Goal: Information Seeking & Learning: Learn about a topic

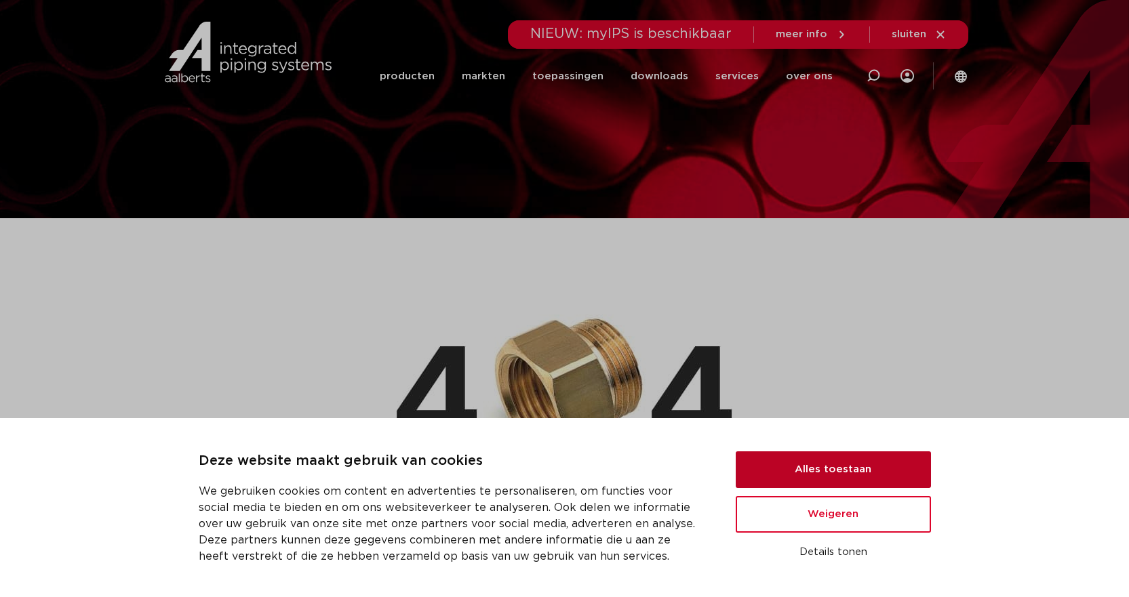
click at [819, 469] on button "Alles toestaan" at bounding box center [833, 470] width 195 height 37
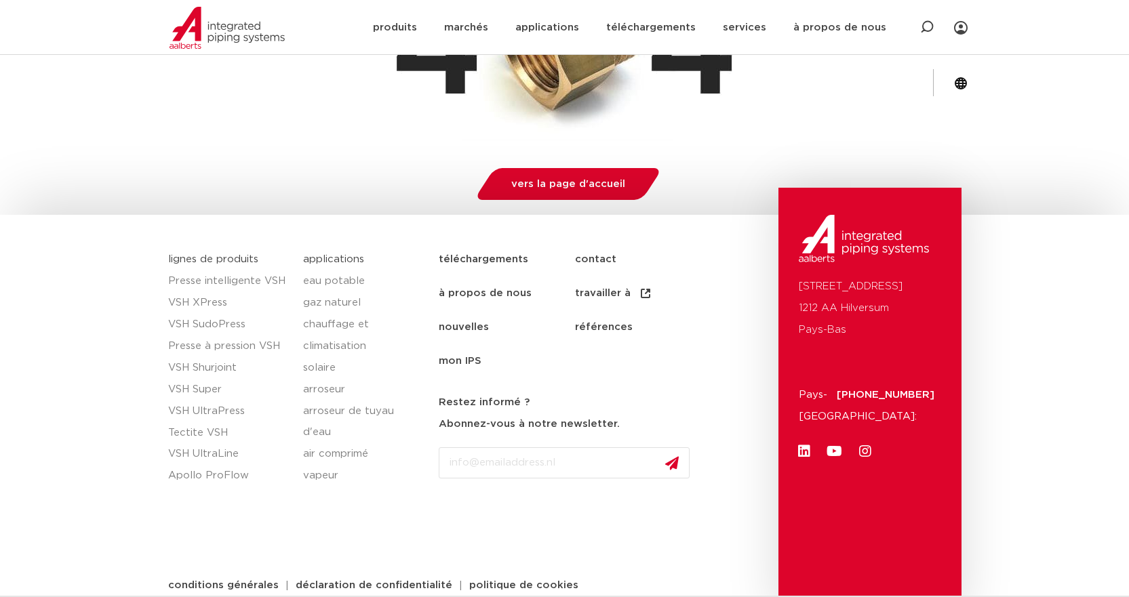
scroll to position [372, 0]
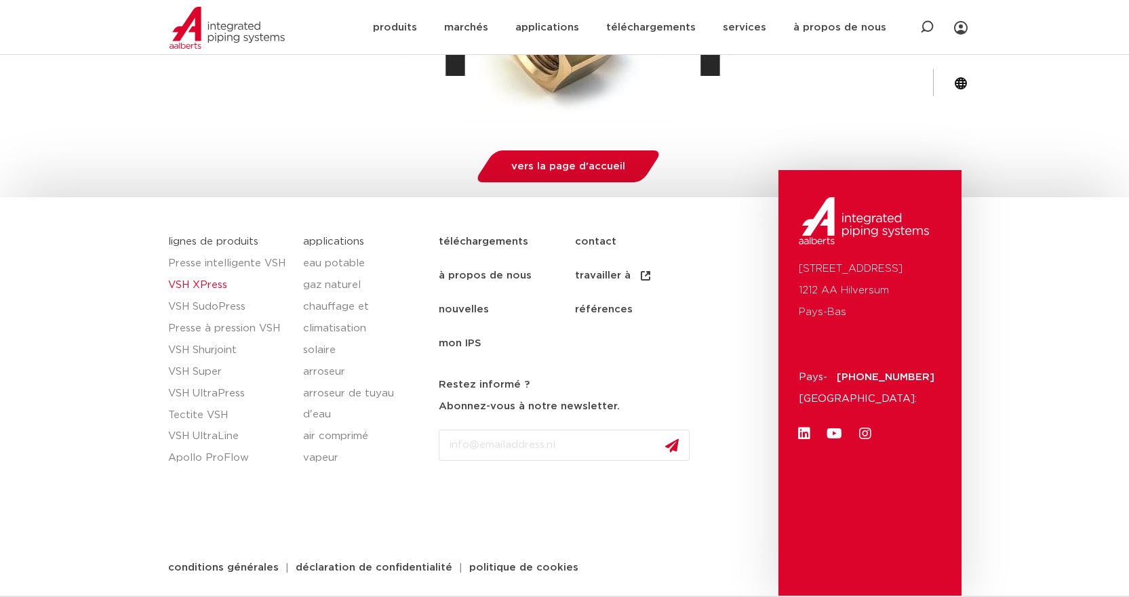
click at [195, 283] on font "VSH XPress" at bounding box center [197, 285] width 59 height 10
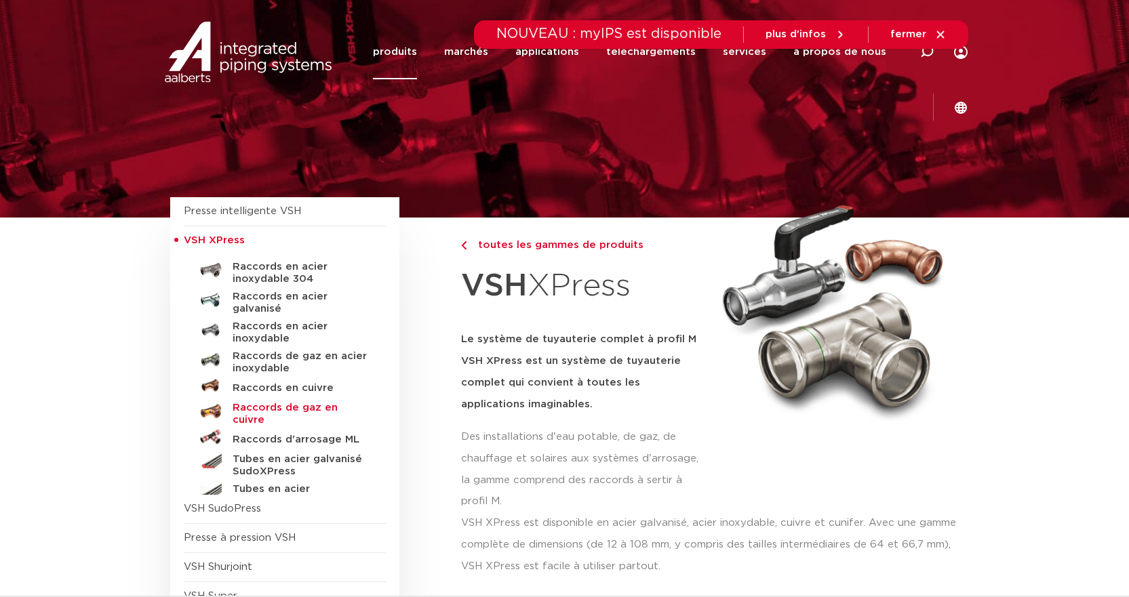
click at [252, 406] on font "Raccords de gaz en cuivre" at bounding box center [285, 414] width 105 height 22
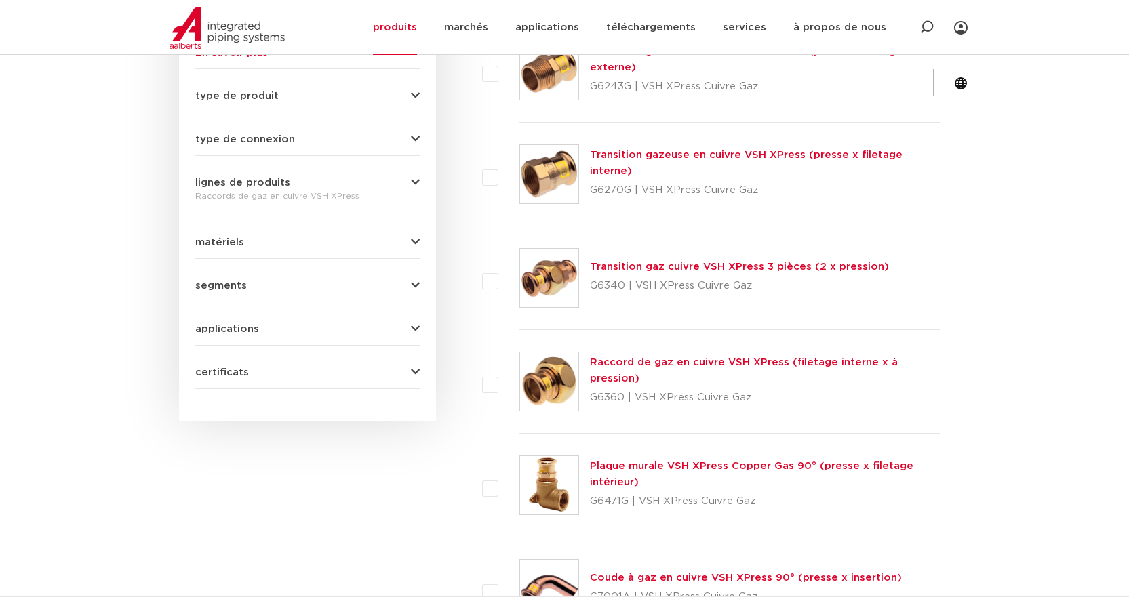
scroll to position [610, 0]
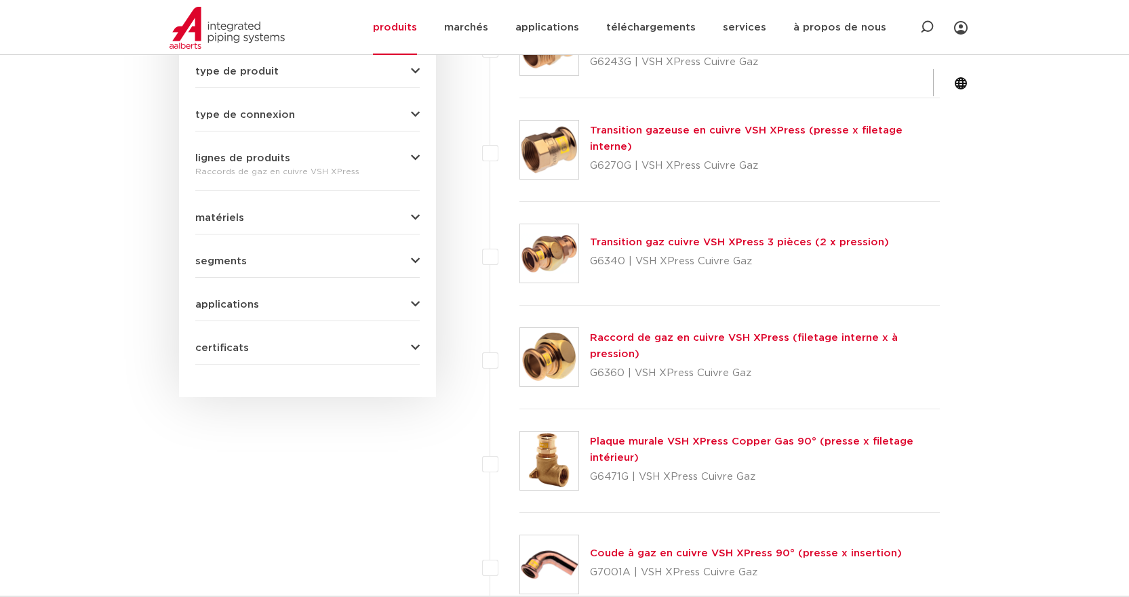
click at [416, 214] on icon "button" at bounding box center [415, 218] width 9 height 10
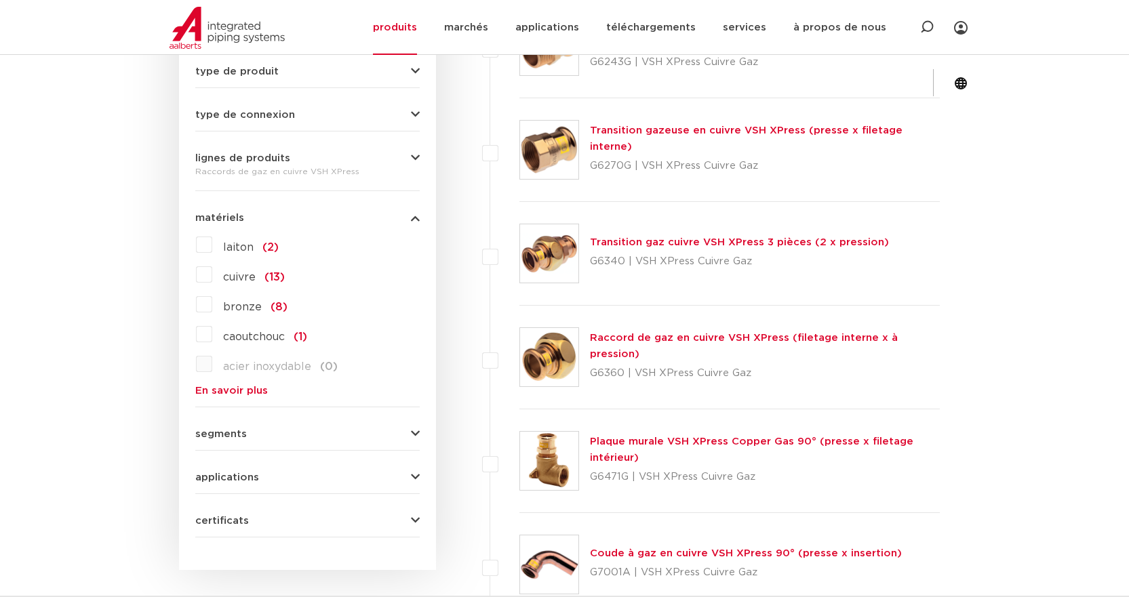
click at [269, 276] on font "(13)" at bounding box center [274, 277] width 20 height 11
click at [0, 0] on input "cuivre (13)" at bounding box center [0, 0] width 0 height 0
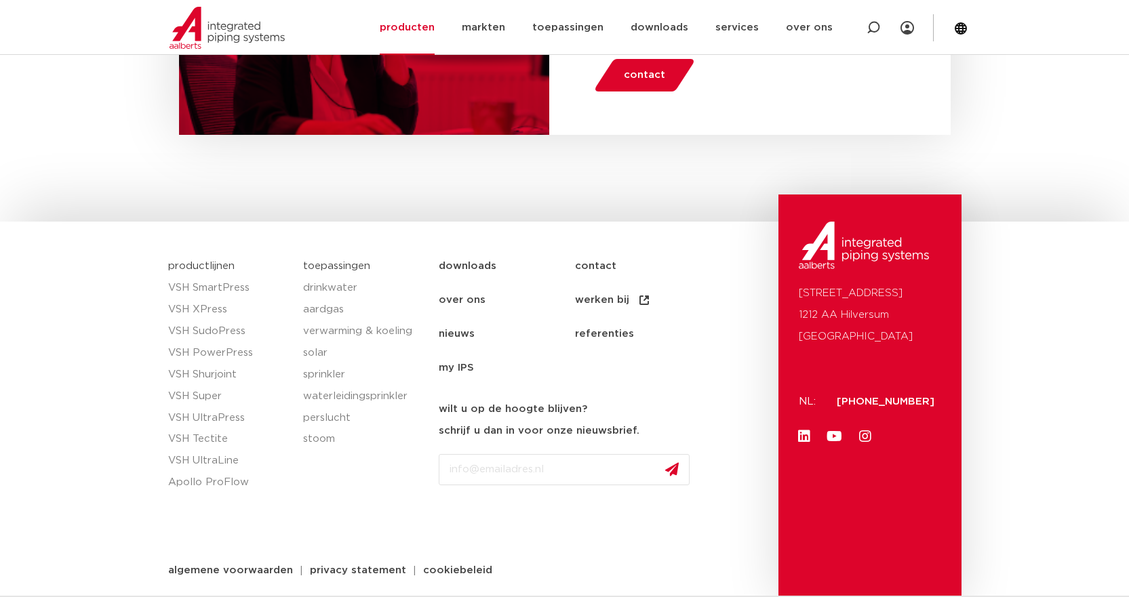
scroll to position [1868, 0]
